Goal: Information Seeking & Learning: Learn about a topic

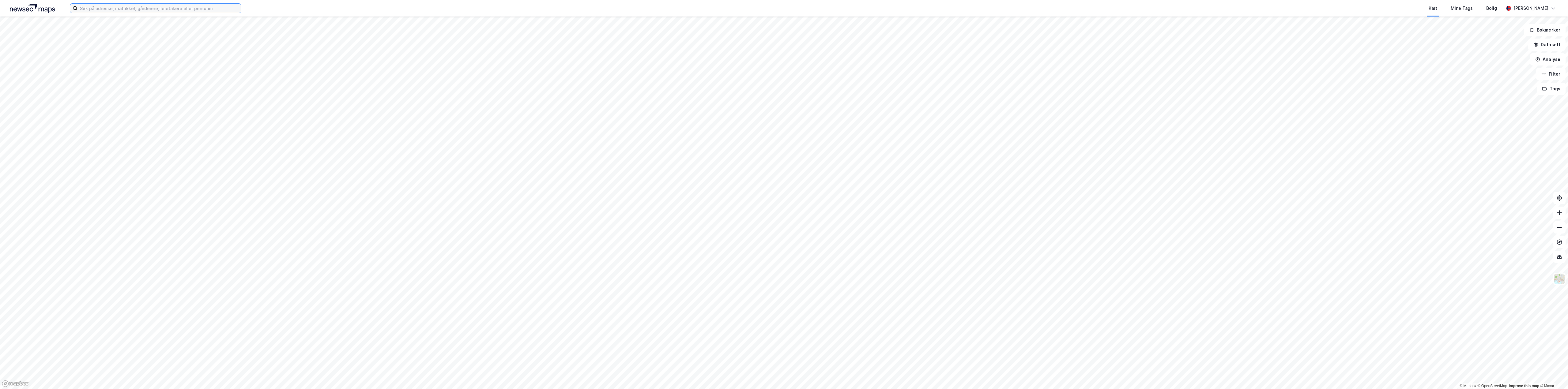
click at [93, 10] on input at bounding box center [159, 8] width 164 height 9
paste input "Store Elvegate 42,"
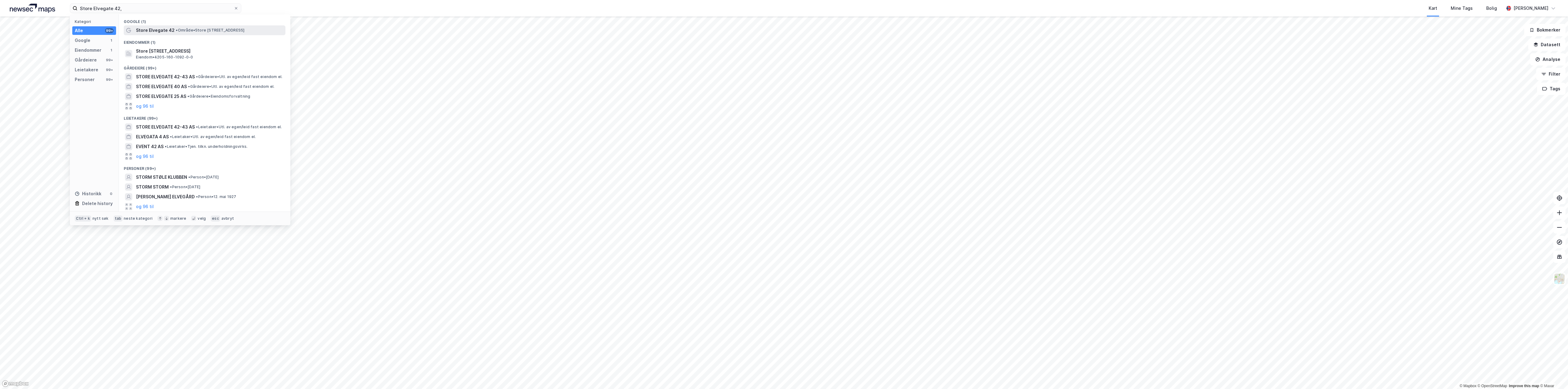
click at [206, 29] on span "• Område • [STREET_ADDRESS]" at bounding box center [210, 30] width 69 height 5
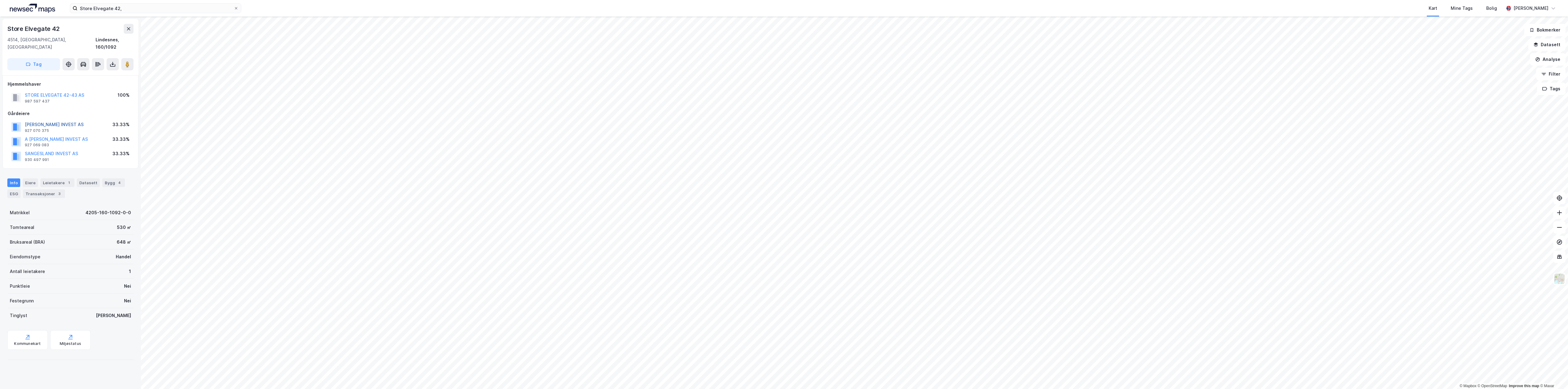
click at [0, 0] on button "[PERSON_NAME] INVEST AS" at bounding box center [0, 0] width 0 height 0
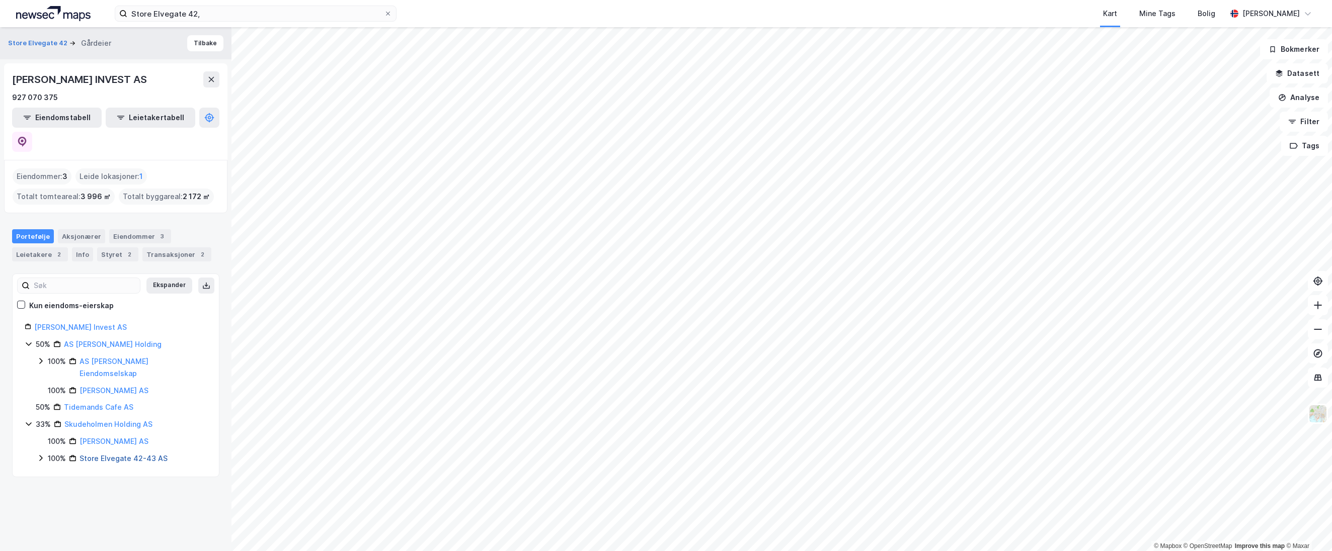
click at [111, 454] on link "Store Elvegate 42-43 AS" at bounding box center [123, 458] width 88 height 9
click at [39, 248] on div "Leietakere 1" at bounding box center [40, 255] width 56 height 14
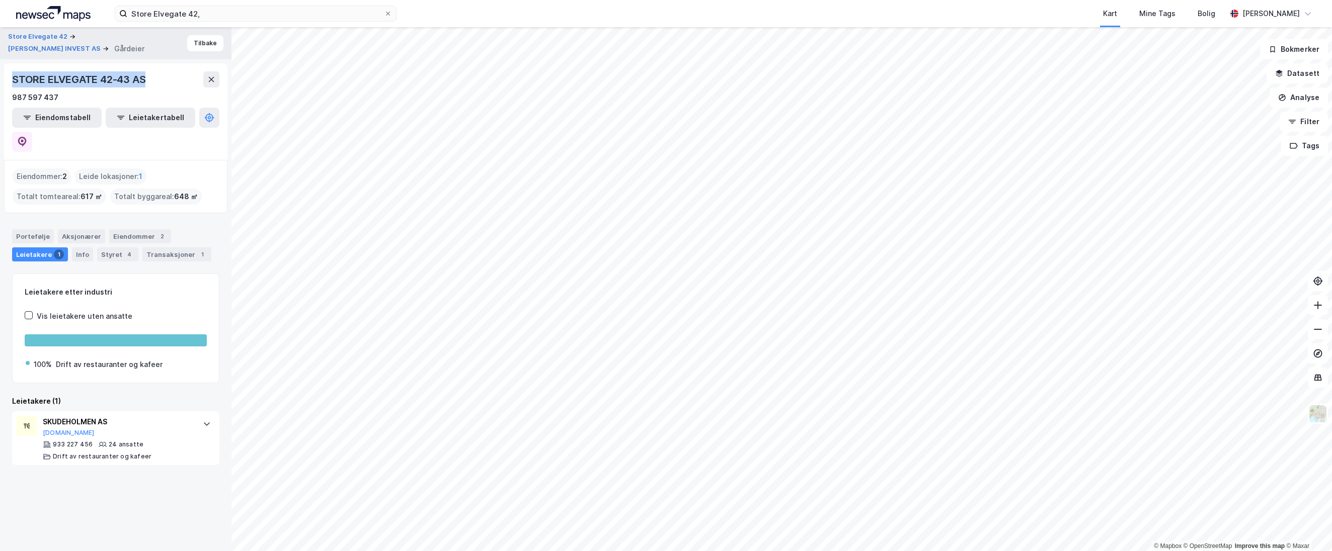
drag, startPoint x: 151, startPoint y: 75, endPoint x: 14, endPoint y: 68, distance: 138.0
click at [14, 68] on div "STORE ELVEGATE 42-43 AS 987 597 437 Eiendomstabell Leietakertabell" at bounding box center [115, 111] width 223 height 97
drag, startPoint x: 69, startPoint y: 98, endPoint x: 14, endPoint y: 94, distance: 55.0
click at [14, 94] on div "987 597 437" at bounding box center [115, 98] width 207 height 12
copy div "987 597 437"
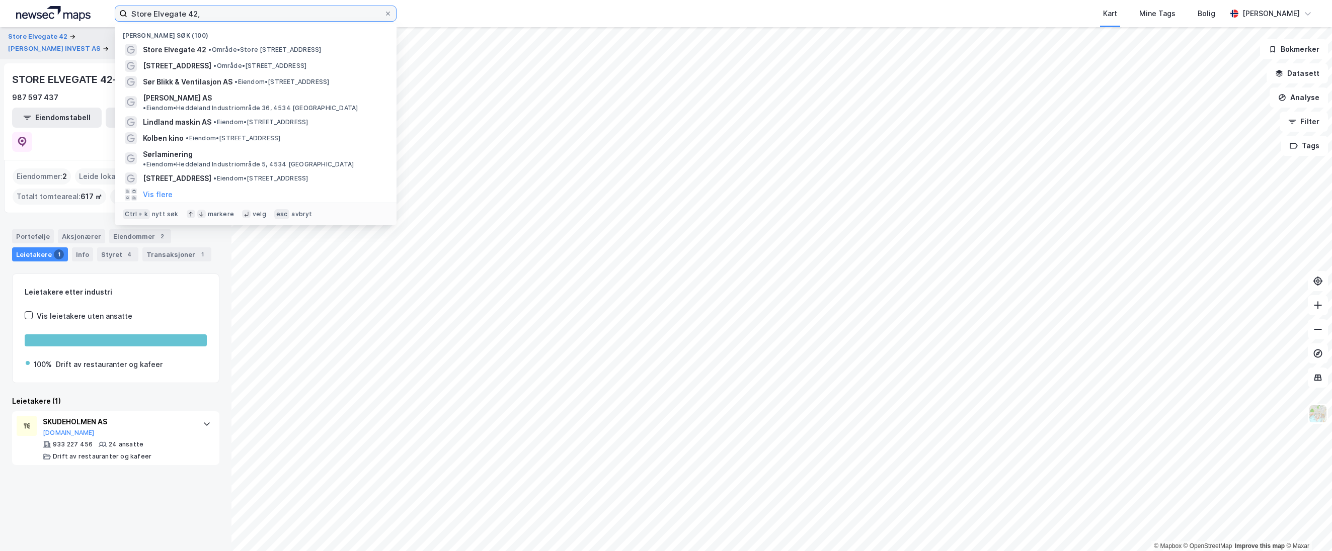
drag, startPoint x: 237, startPoint y: 16, endPoint x: 44, endPoint y: 8, distance: 193.4
click at [44, 8] on div "Store Elvegate 42, Nylige søk (100) Store Elvegate 42 • Område • [STREET_ADDRES…" at bounding box center [666, 13] width 1332 height 27
paste input "MARNARGÅRDEN DA"
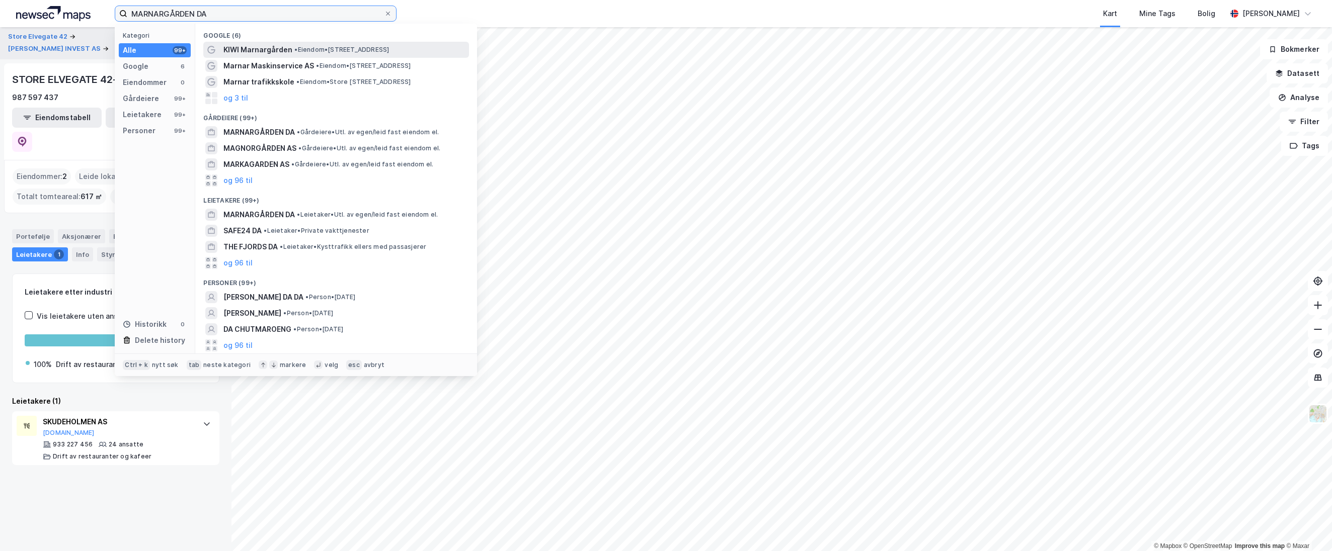
type input "MARNARGÅRDEN DA"
click at [258, 47] on span "KIWI Marnargården" at bounding box center [257, 50] width 69 height 12
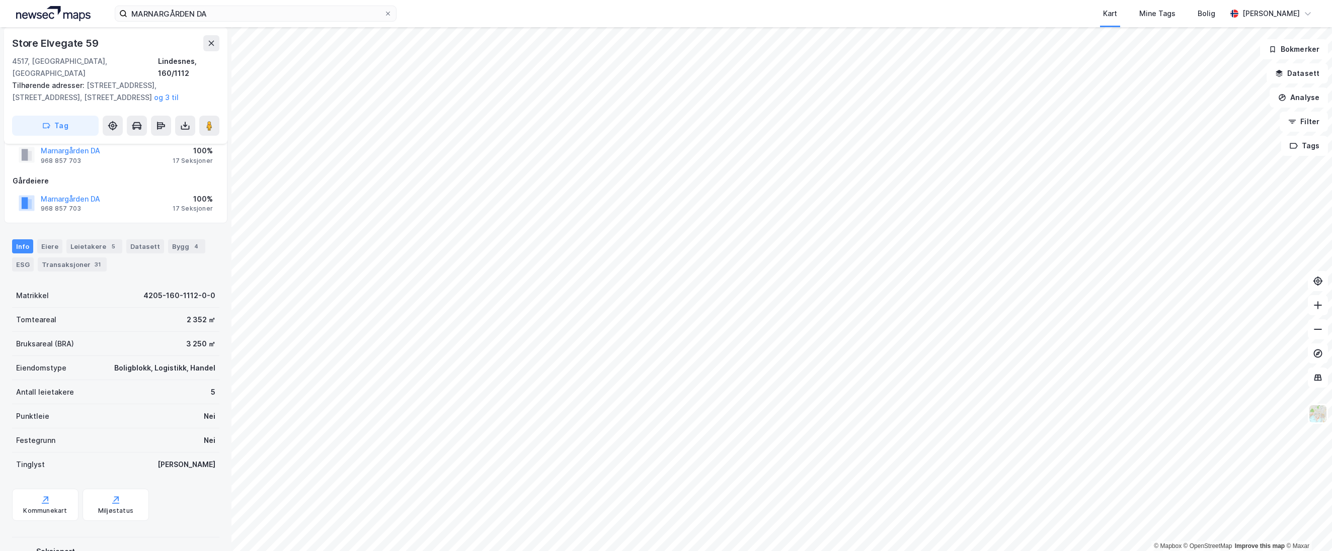
scroll to position [61, 0]
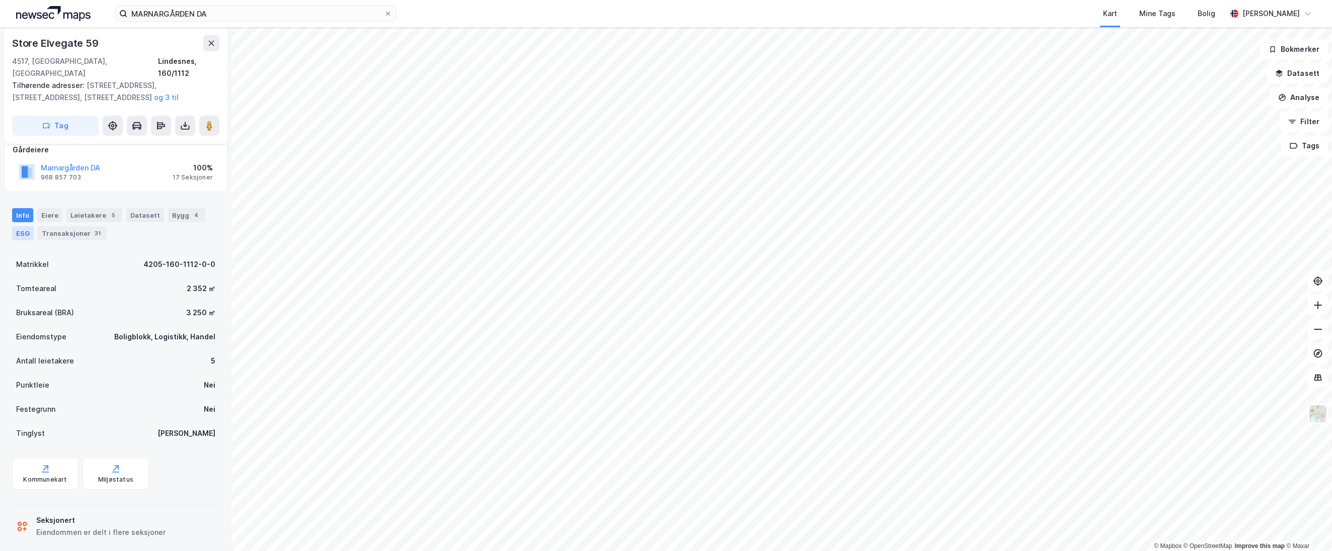
click at [15, 226] on div "ESG" at bounding box center [23, 233] width 22 height 14
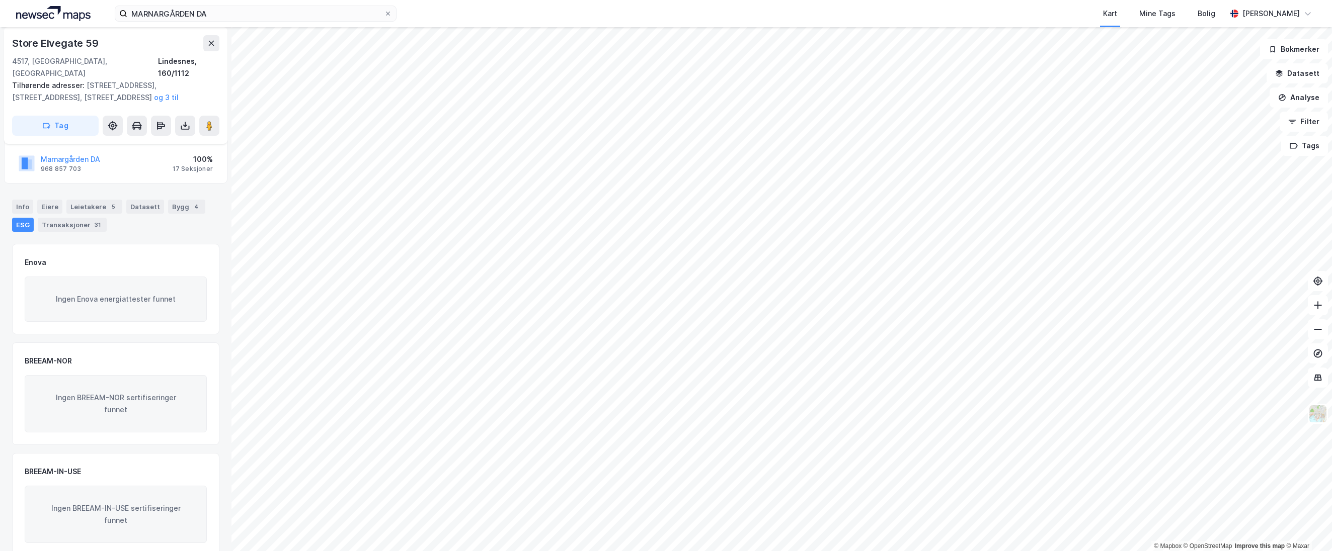
scroll to position [74, 0]
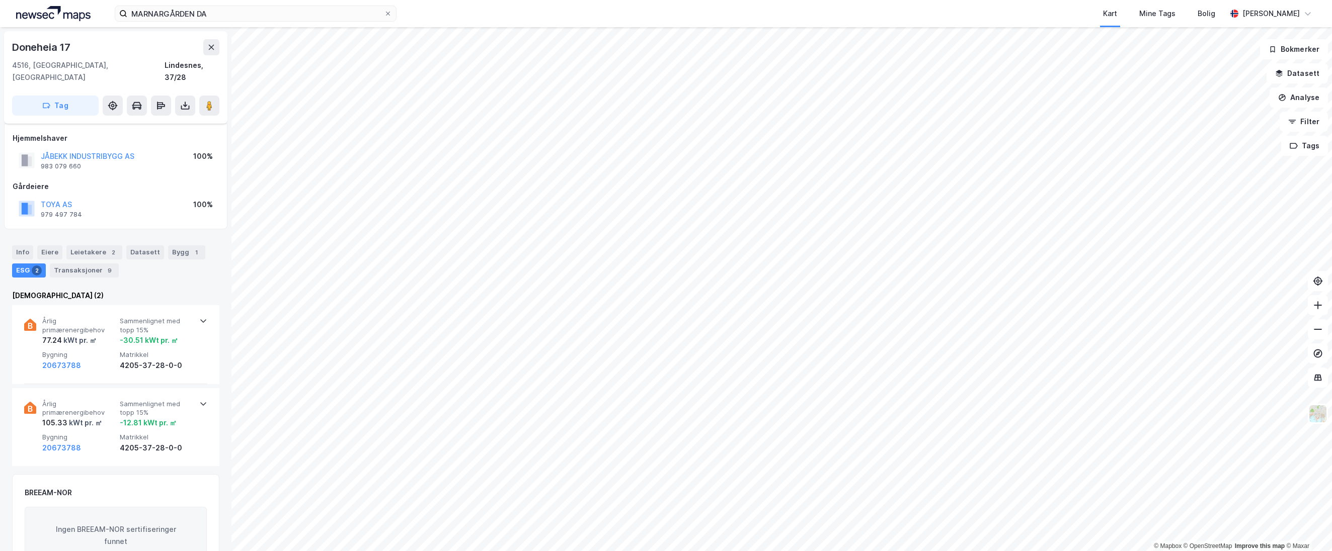
scroll to position [74, 0]
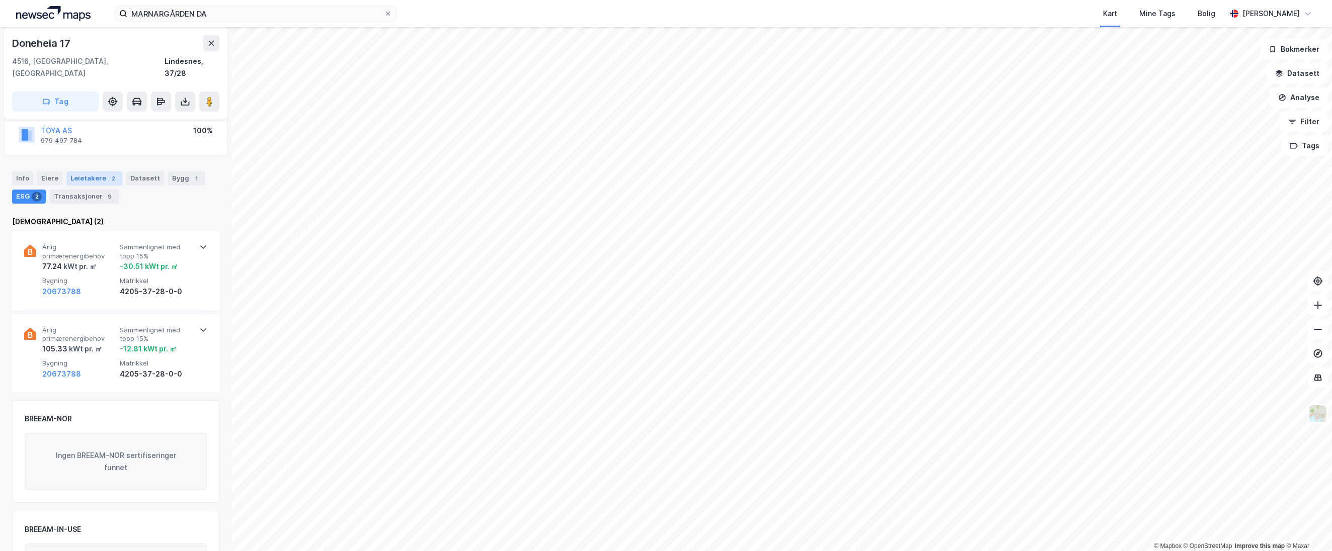
click at [78, 172] on div "Leietakere 2" at bounding box center [94, 179] width 56 height 14
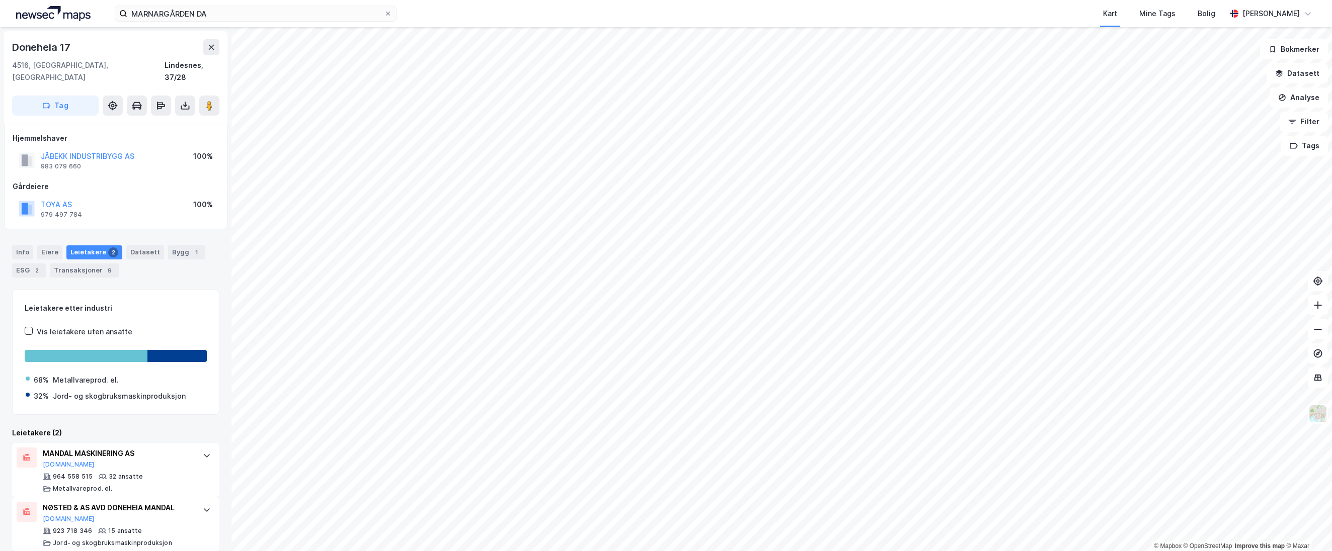
scroll to position [1, 0]
click at [45, 245] on div "Eiere" at bounding box center [49, 252] width 25 height 14
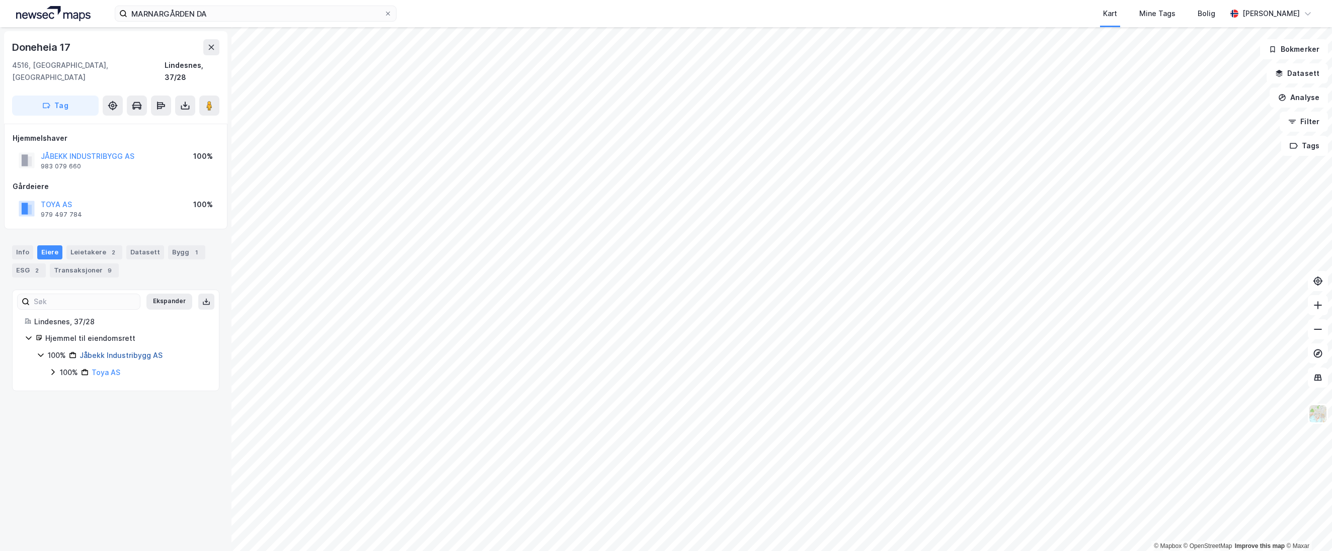
click at [110, 351] on link "Jåbekk Industribygg AS" at bounding box center [120, 355] width 83 height 9
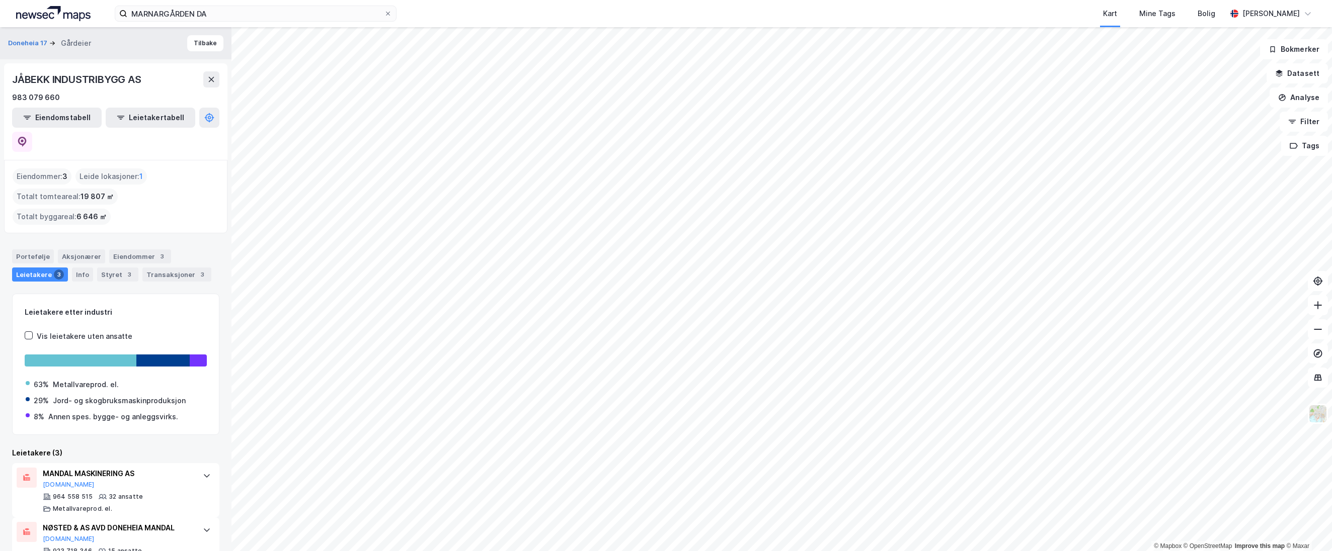
scroll to position [43, 0]
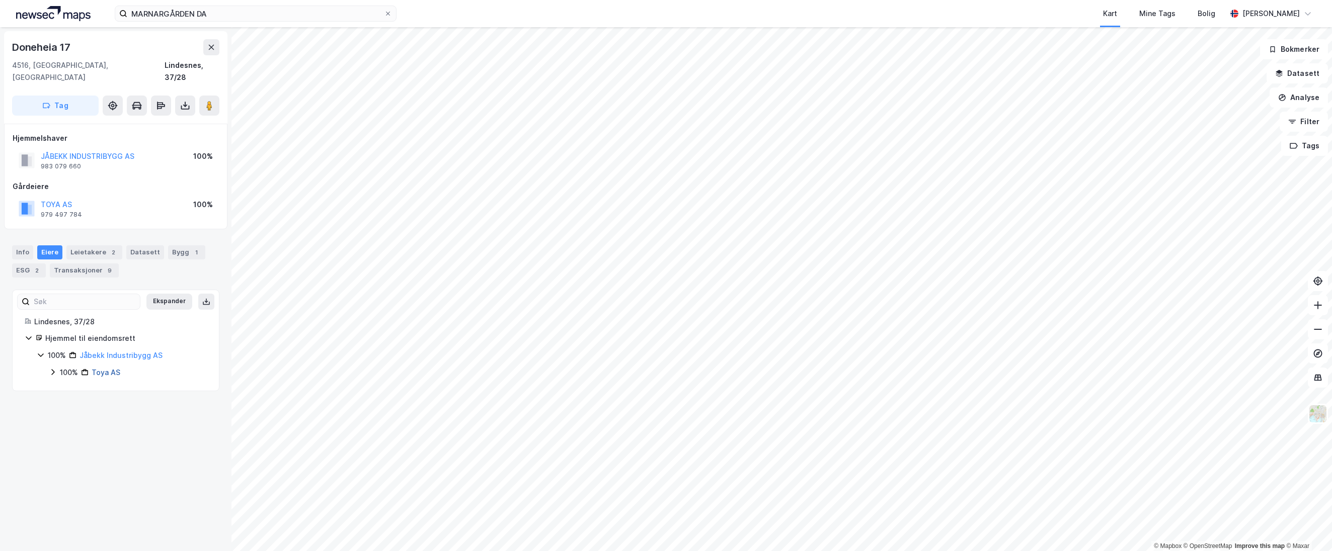
click at [113, 368] on link "Toya AS" at bounding box center [106, 372] width 29 height 9
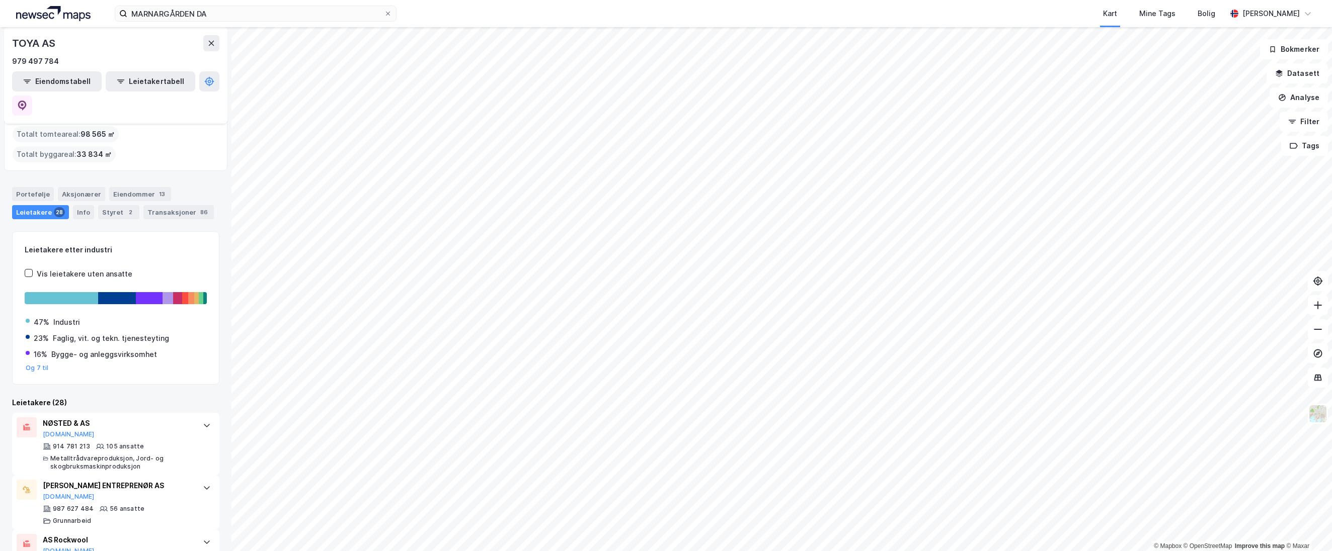
scroll to position [101, 0]
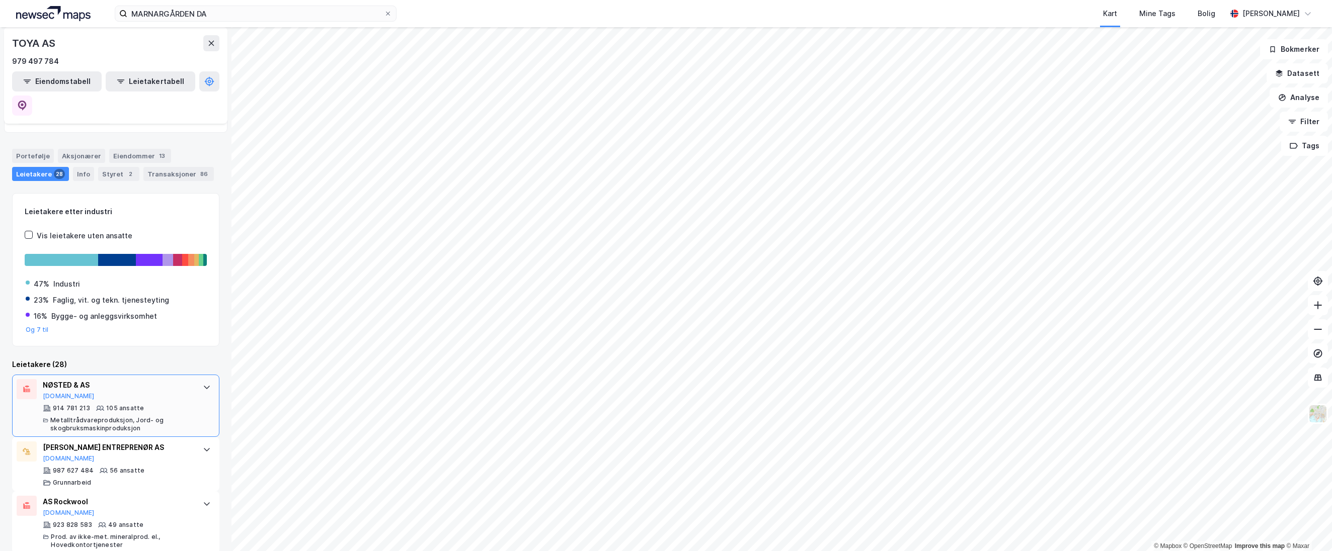
click at [95, 379] on div "NØSTED & AS [DOMAIN_NAME]" at bounding box center [118, 389] width 150 height 21
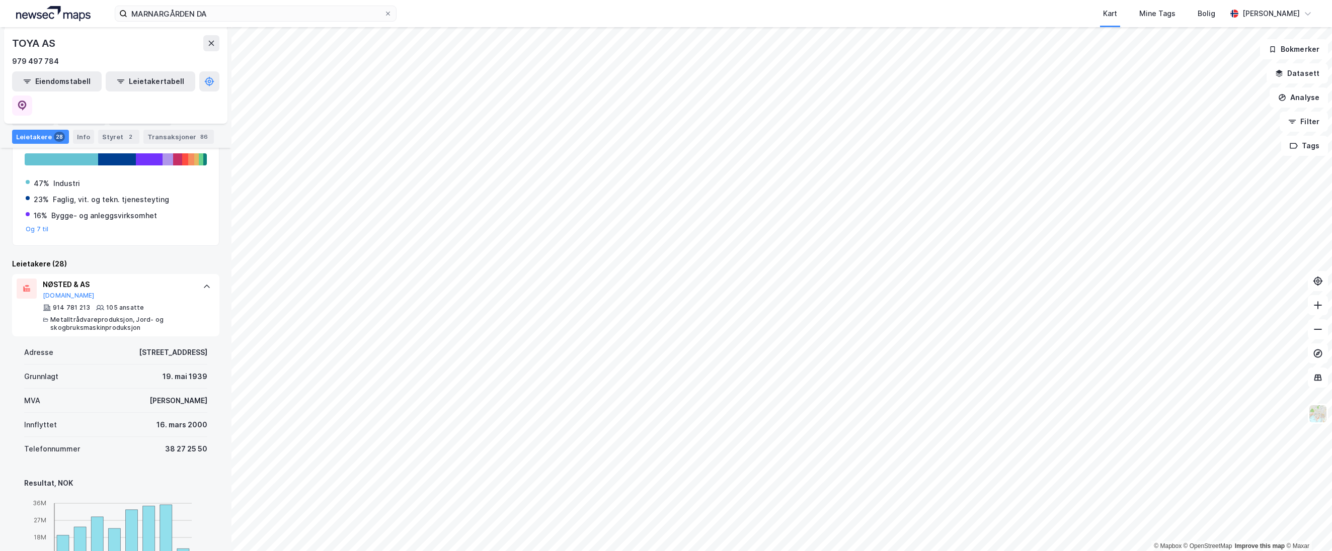
scroll to position [0, 0]
